Goal: Task Accomplishment & Management: Complete application form

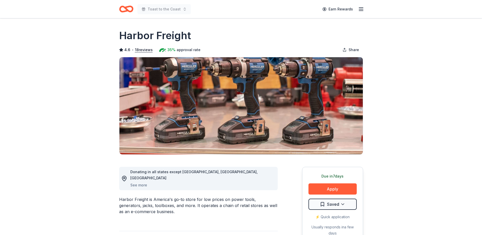
click at [362, 8] on icon "button" at bounding box center [361, 9] width 6 height 6
click at [129, 8] on icon "Home" at bounding box center [126, 9] width 14 height 12
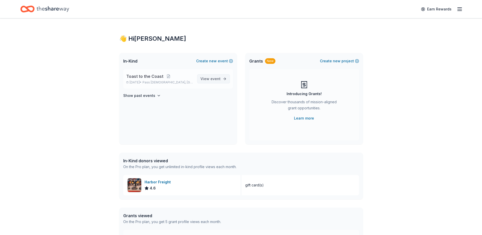
click at [216, 76] on span "event" at bounding box center [215, 78] width 10 height 4
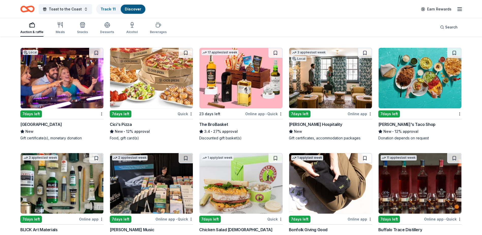
scroll to position [938, 0]
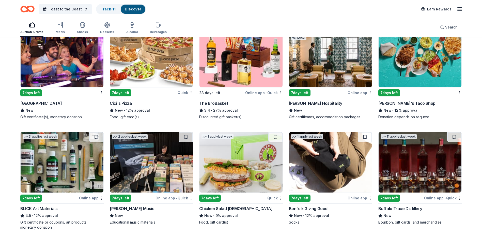
click at [95, 199] on div "Online app" at bounding box center [91, 197] width 25 height 6
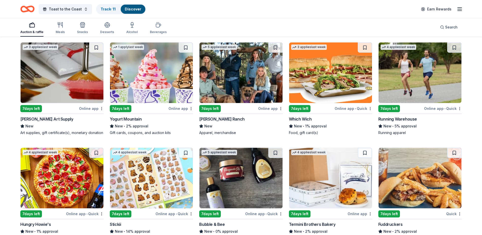
scroll to position [1255, 0]
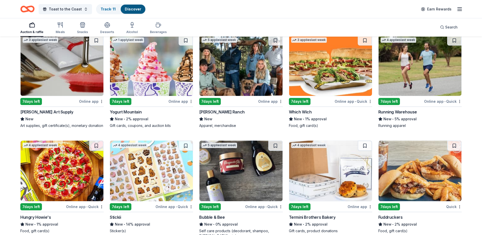
click at [92, 101] on div "Online app" at bounding box center [91, 101] width 25 height 6
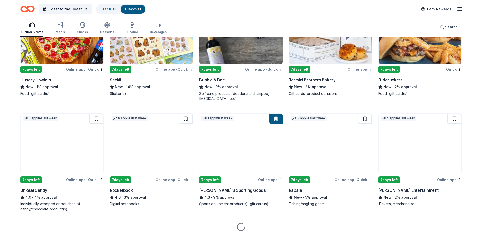
scroll to position [1415, 0]
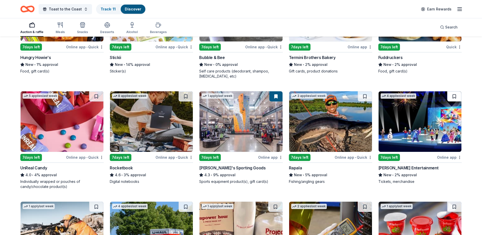
click at [454, 101] on button at bounding box center [454, 96] width 14 height 10
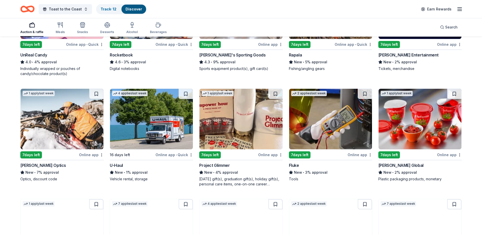
scroll to position [1476, 0]
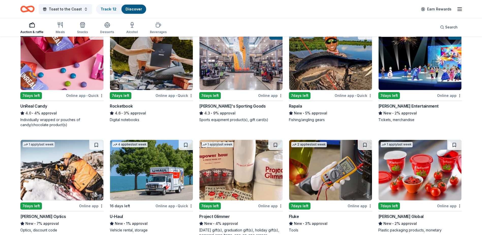
click at [268, 99] on div "Online app" at bounding box center [270, 95] width 25 height 6
drag, startPoint x: 481, startPoint y: 191, endPoint x: 486, endPoint y: 199, distance: 9.4
drag, startPoint x: 470, startPoint y: 194, endPoint x: 476, endPoint y: 198, distance: 6.6
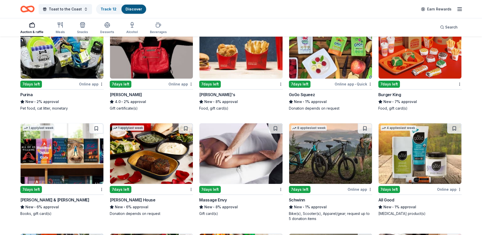
scroll to position [2051, 0]
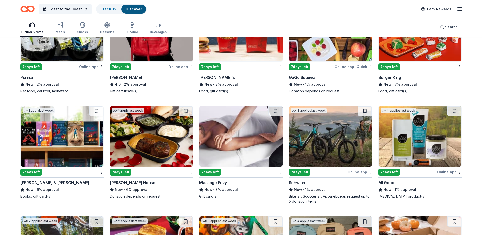
click at [97, 175] on div "7 days left" at bounding box center [58, 172] width 77 height 6
click at [157, 137] on img at bounding box center [151, 136] width 83 height 60
click at [238, 131] on img at bounding box center [240, 136] width 83 height 60
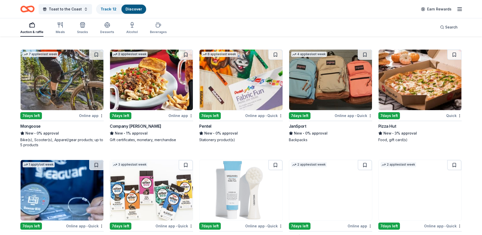
scroll to position [2212, 0]
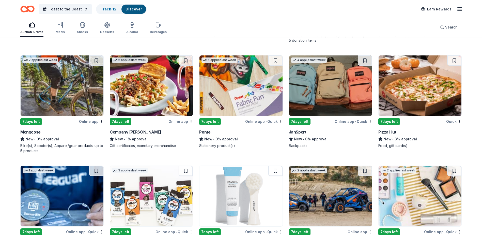
click at [332, 84] on img at bounding box center [330, 85] width 83 height 60
click at [233, 85] on img at bounding box center [240, 85] width 83 height 60
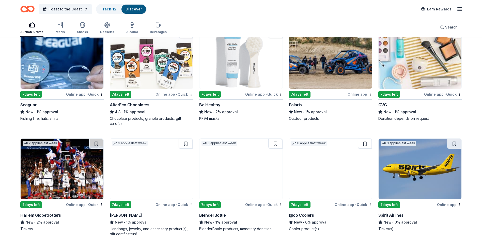
scroll to position [2346, 0]
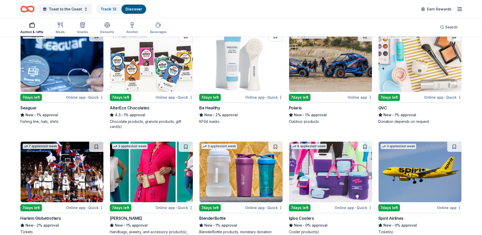
click at [338, 170] on img at bounding box center [330, 171] width 83 height 60
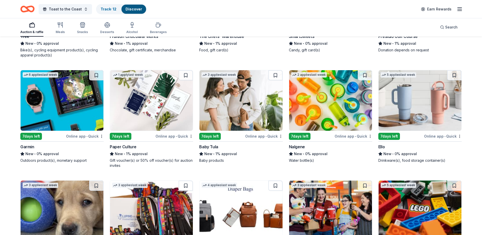
scroll to position [2655, 0]
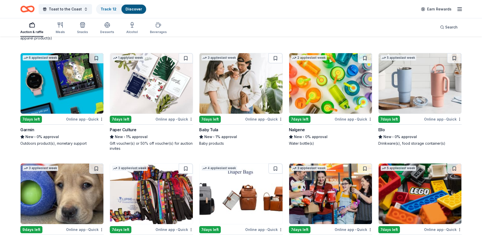
click at [407, 101] on img at bounding box center [419, 83] width 83 height 60
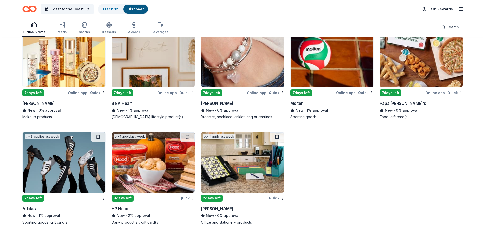
scroll to position [0, 0]
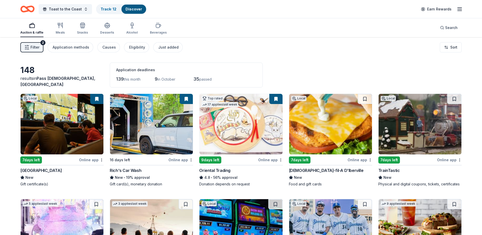
click at [27, 46] on icon "button" at bounding box center [26, 47] width 5 height 5
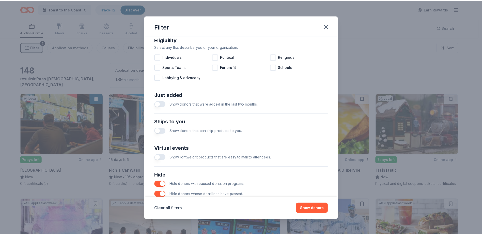
scroll to position [174, 0]
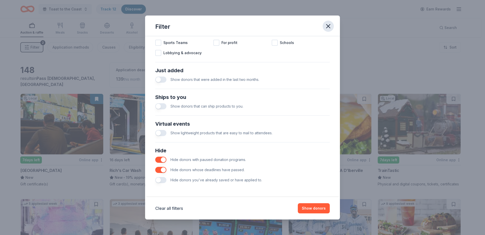
click at [330, 25] on icon "button" at bounding box center [329, 26] width 4 height 4
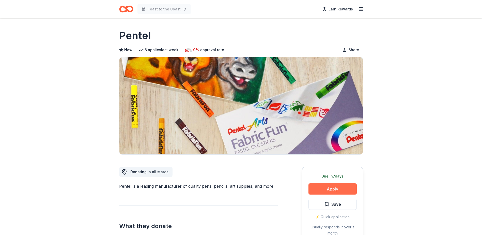
click at [339, 189] on button "Apply" at bounding box center [332, 188] width 48 height 11
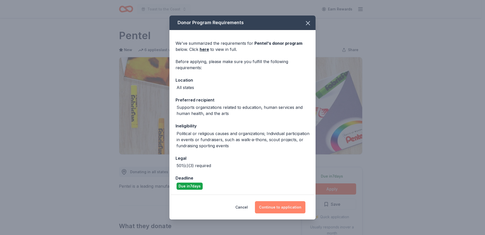
click at [285, 208] on button "Continue to application" at bounding box center [280, 207] width 51 height 12
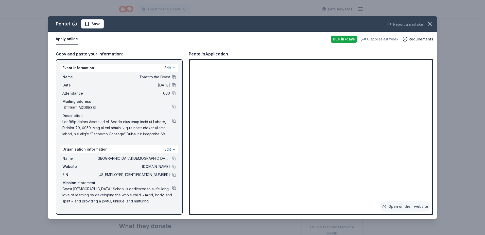
click at [37, 20] on div "Pentel Save Report a mistake Apply online Due in 7 days 6 applies last week Req…" at bounding box center [242, 117] width 485 height 235
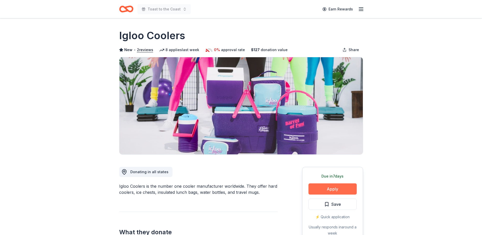
click at [339, 189] on button "Apply" at bounding box center [332, 188] width 48 height 11
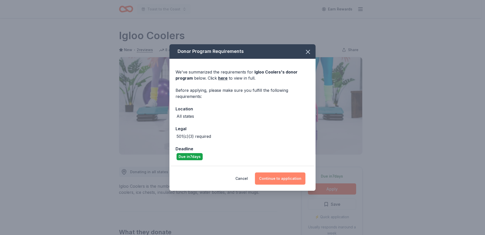
click at [279, 178] on button "Continue to application" at bounding box center [280, 178] width 51 height 12
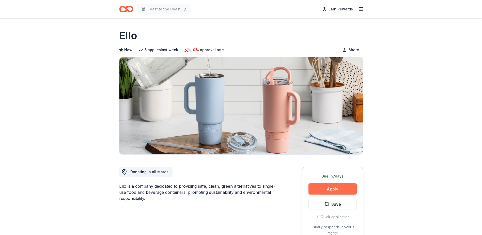
click at [330, 187] on button "Apply" at bounding box center [332, 188] width 48 height 11
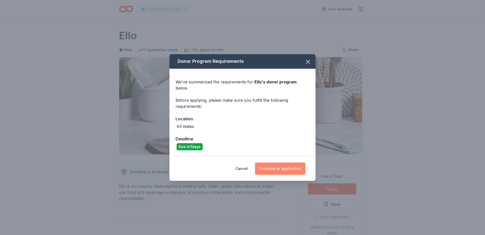
click at [287, 167] on button "Continue to application" at bounding box center [280, 168] width 51 height 12
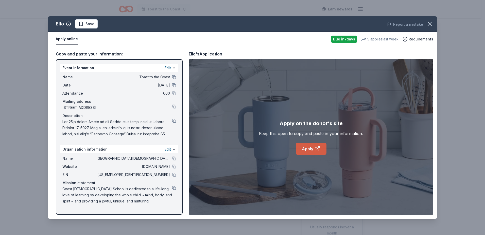
click at [313, 148] on link "Apply" at bounding box center [311, 148] width 31 height 12
click at [309, 144] on link "Apply" at bounding box center [311, 148] width 31 height 12
